Goal: Task Accomplishment & Management: Manage account settings

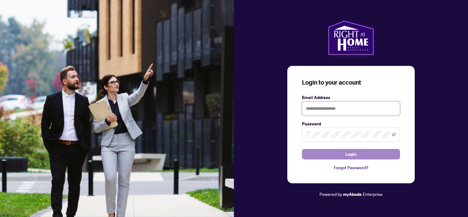
type input "**********"
click at [329, 154] on button "Login" at bounding box center [351, 154] width 98 height 10
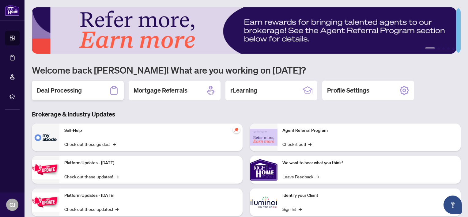
click at [70, 90] on h2 "Deal Processing" at bounding box center [59, 90] width 45 height 9
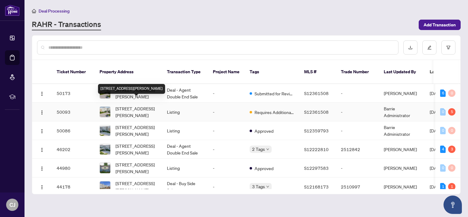
click at [132, 105] on span "[STREET_ADDRESS][PERSON_NAME]" at bounding box center [137, 111] width 42 height 13
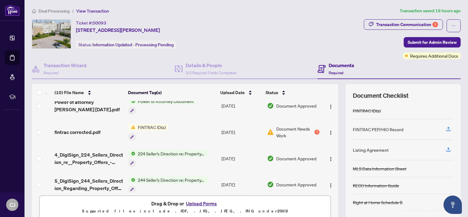
scroll to position [61, 0]
click at [283, 130] on span "Document Needs Work" at bounding box center [295, 131] width 37 height 13
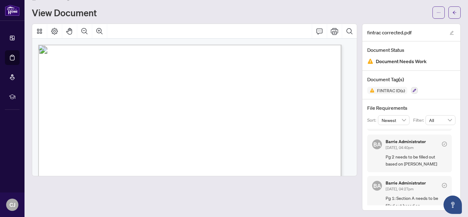
scroll to position [79, 0]
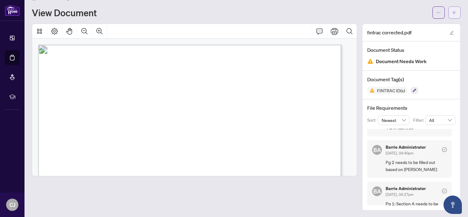
click at [449, 12] on button "button" at bounding box center [455, 12] width 12 height 12
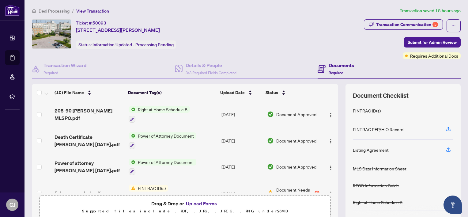
click at [56, 9] on span "Deal Processing" at bounding box center [54, 11] width 31 height 6
